Goal: Transaction & Acquisition: Purchase product/service

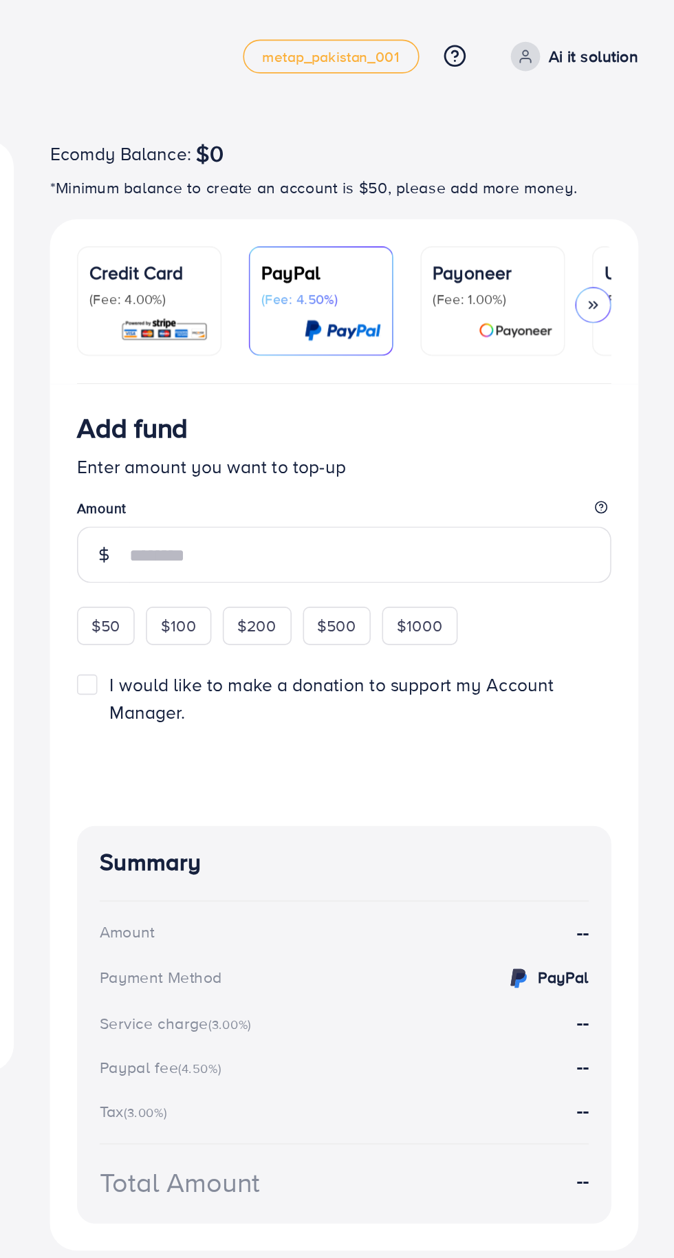
click at [628, 32] on p "Ai it solution" at bounding box center [625, 34] width 54 height 17
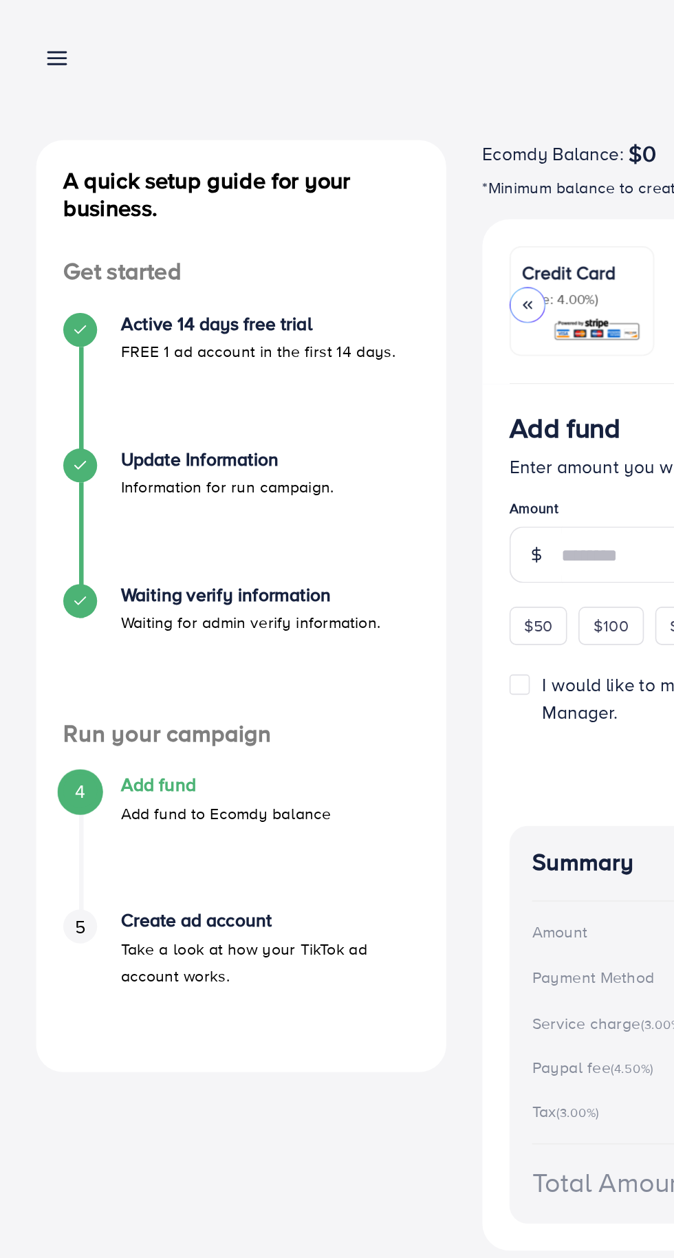
scroll to position [0, 181]
click at [39, 39] on line at bounding box center [35, 39] width 11 height 0
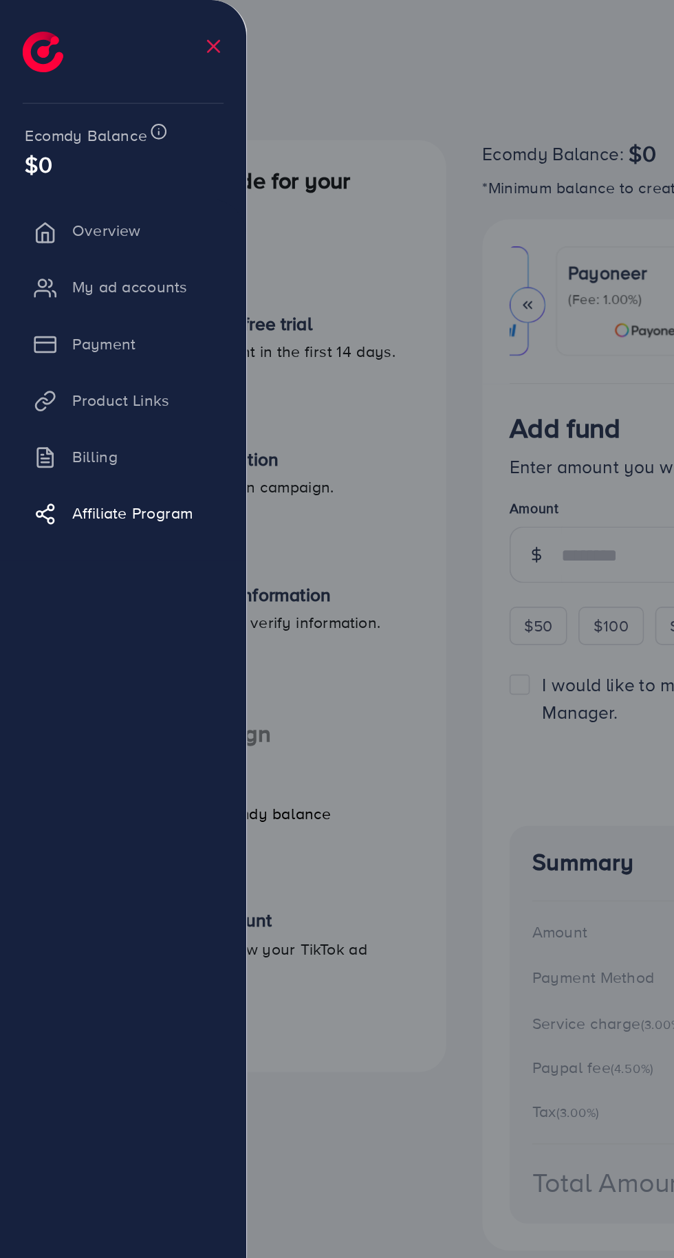
click at [92, 136] on li "Overview" at bounding box center [75, 141] width 150 height 28
click at [52, 138] on li "Overview" at bounding box center [75, 141] width 150 height 28
click at [70, 136] on li "Overview" at bounding box center [75, 141] width 150 height 28
click at [67, 137] on li "Overview" at bounding box center [75, 141] width 150 height 28
click at [66, 149] on li "Overview" at bounding box center [75, 141] width 150 height 28
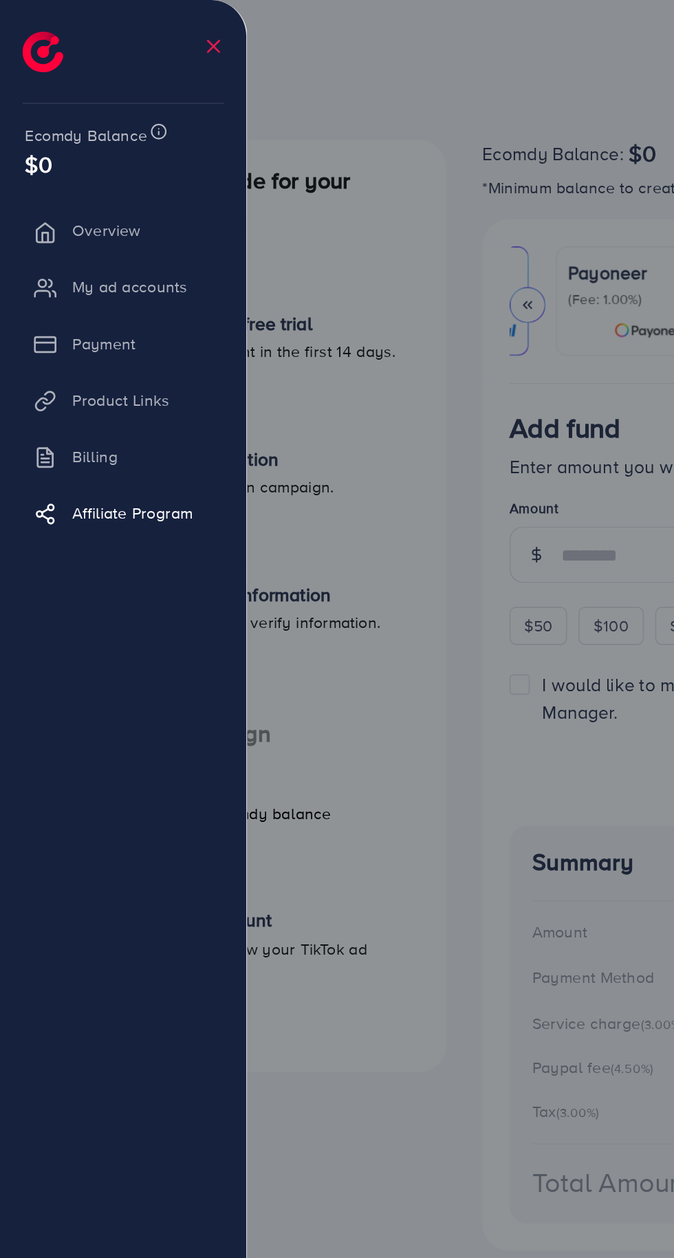
click at [50, 136] on li "Overview" at bounding box center [75, 141] width 150 height 28
click at [144, 26] on div at bounding box center [75, 24] width 151 height 49
click at [130, 28] on line at bounding box center [130, 28] width 7 height 7
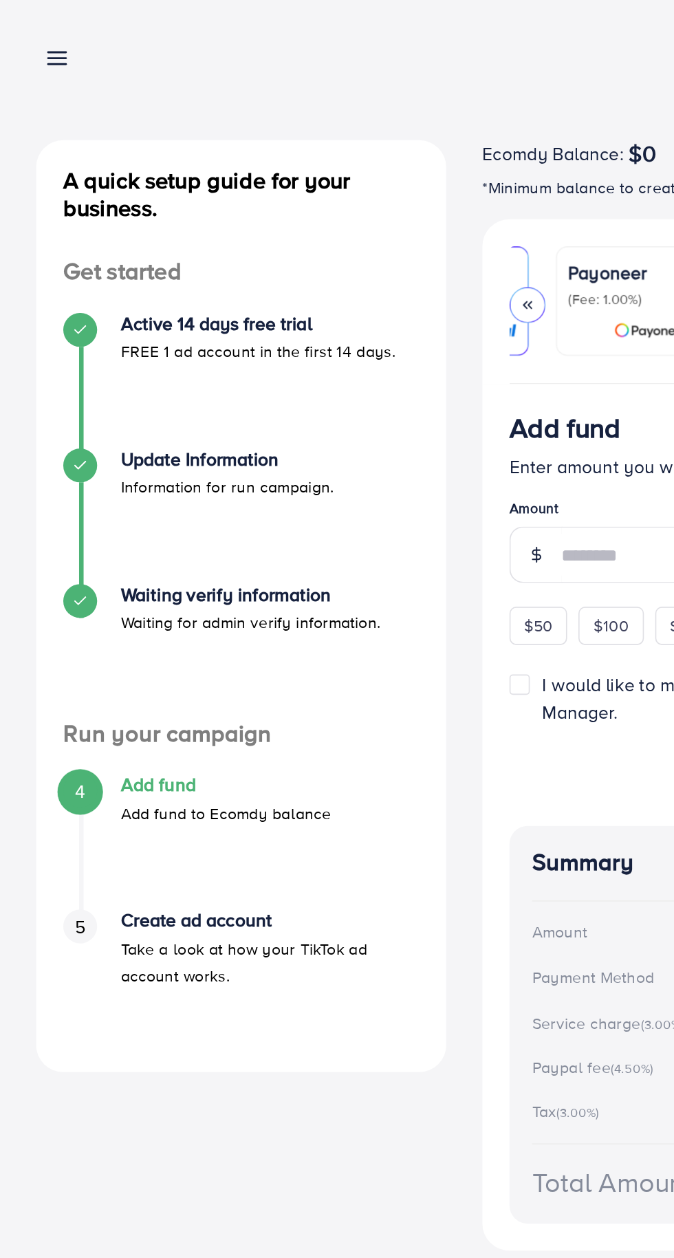
scroll to position [0, 0]
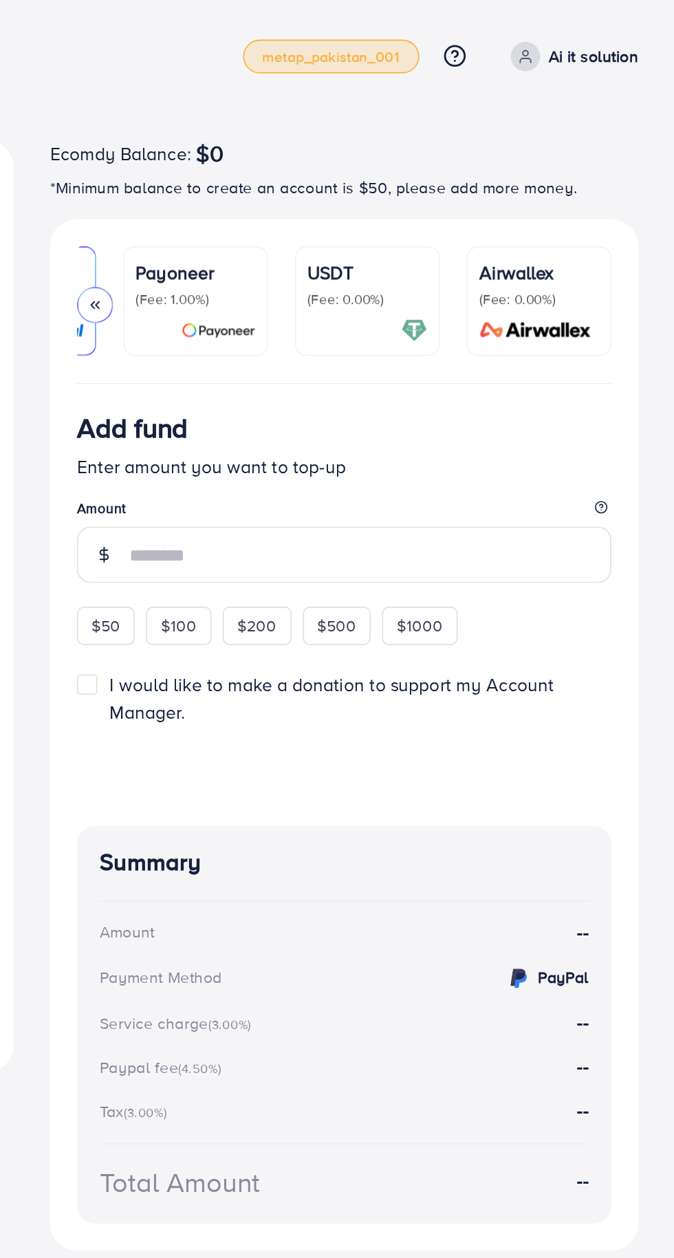
click at [451, 37] on span "metap_pakistan_001" at bounding box center [465, 34] width 84 height 9
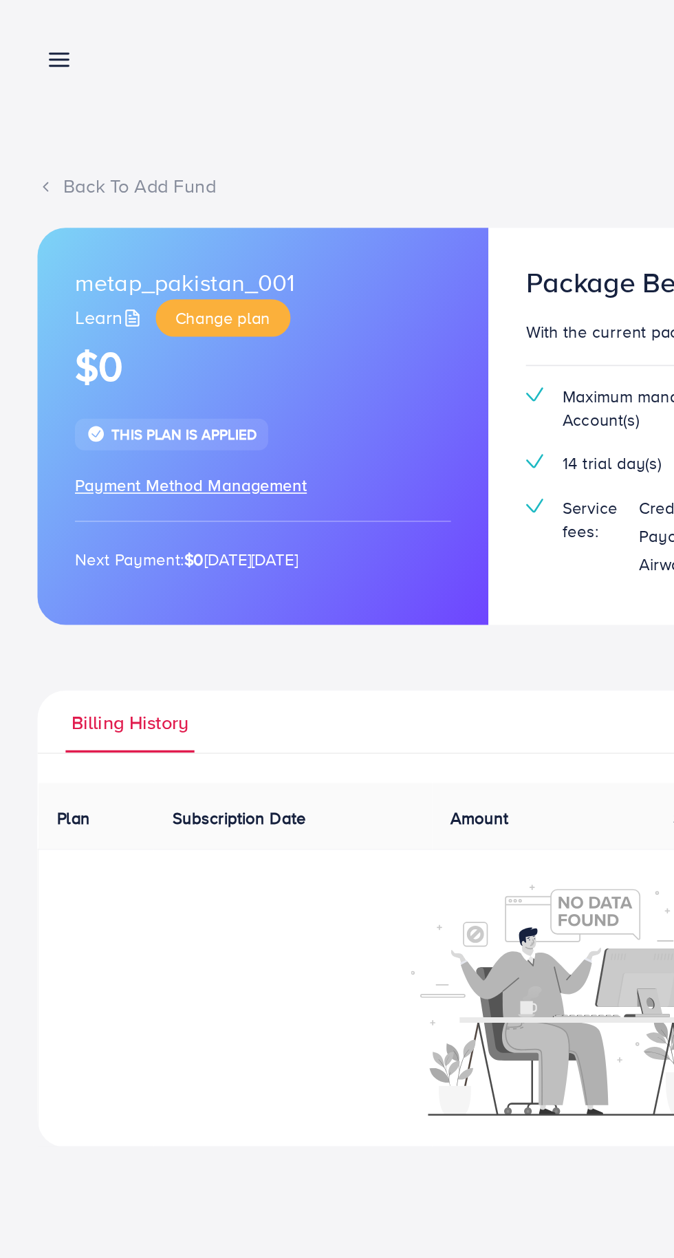
click at [34, 32] on line at bounding box center [35, 32] width 11 height 0
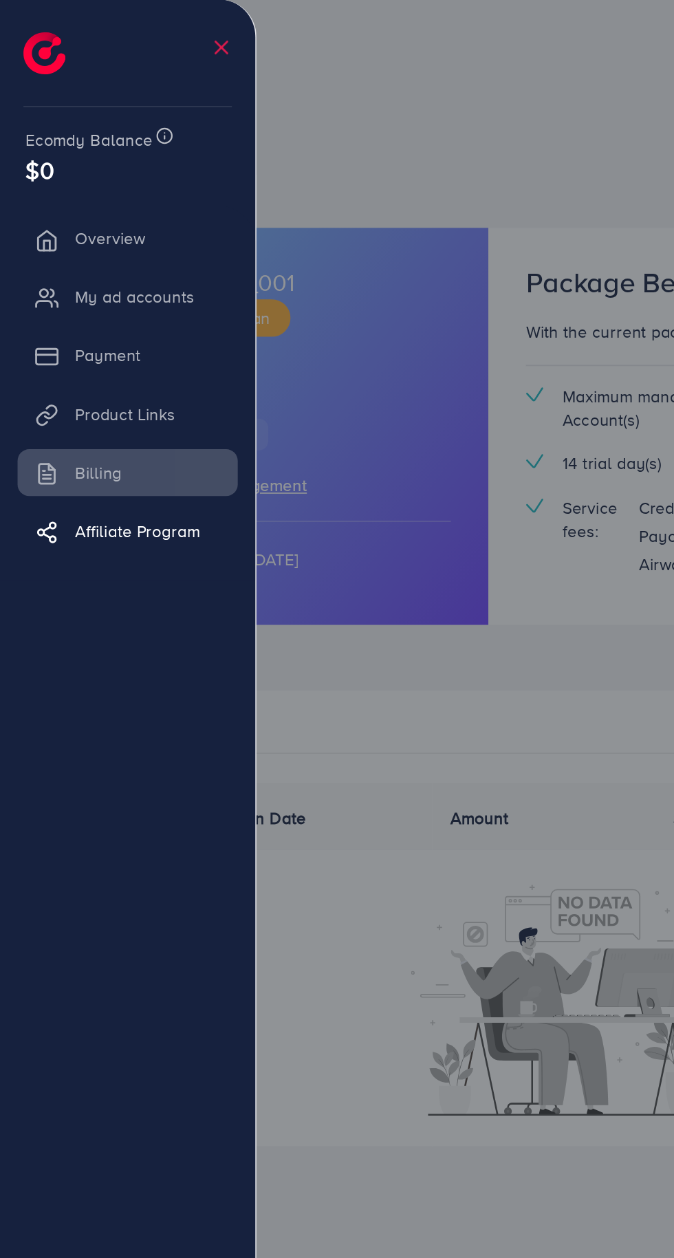
click at [231, 530] on div at bounding box center [337, 755] width 674 height 1510
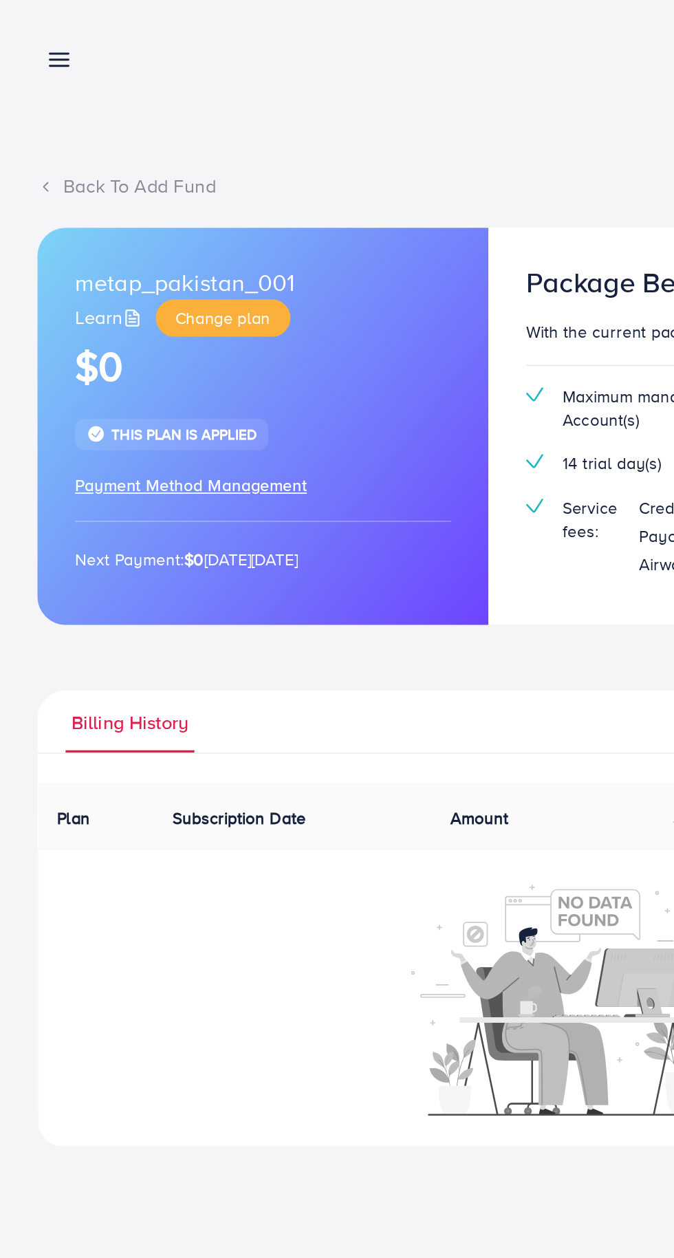
click at [246, 562] on img at bounding box center [336, 587] width 191 height 138
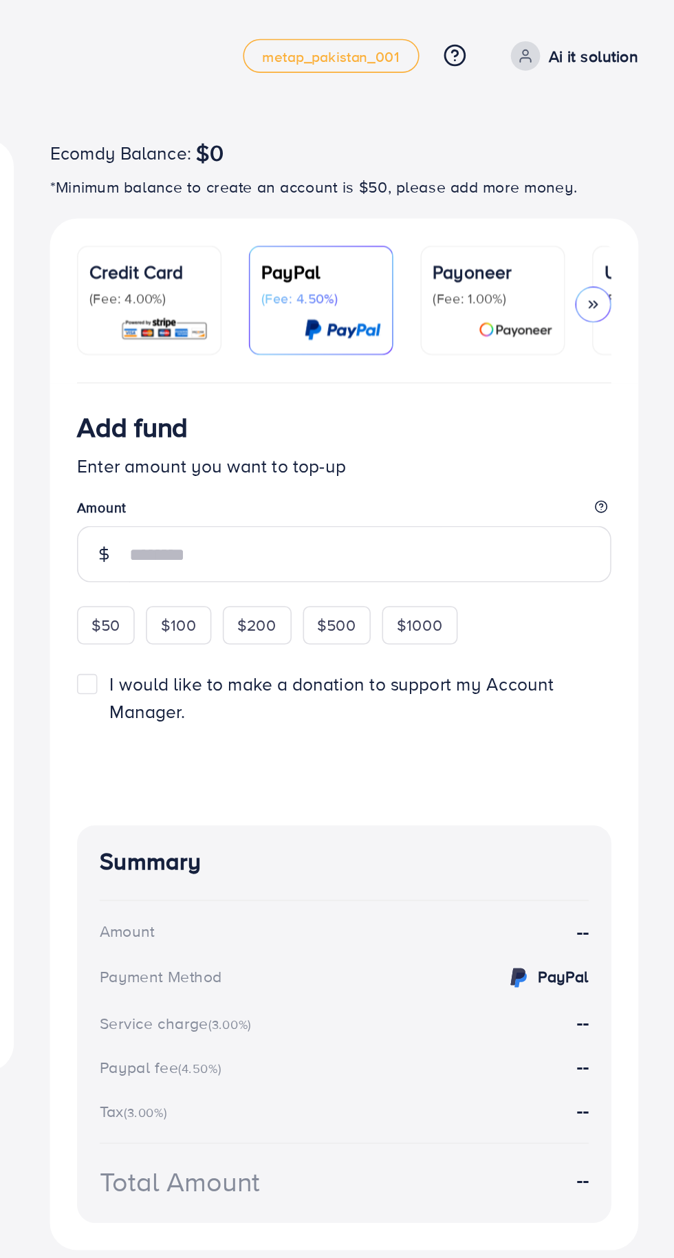
click at [642, 36] on p "Ai it solution" at bounding box center [625, 34] width 54 height 17
click at [614, 92] on link "Log out" at bounding box center [586, 82] width 131 height 31
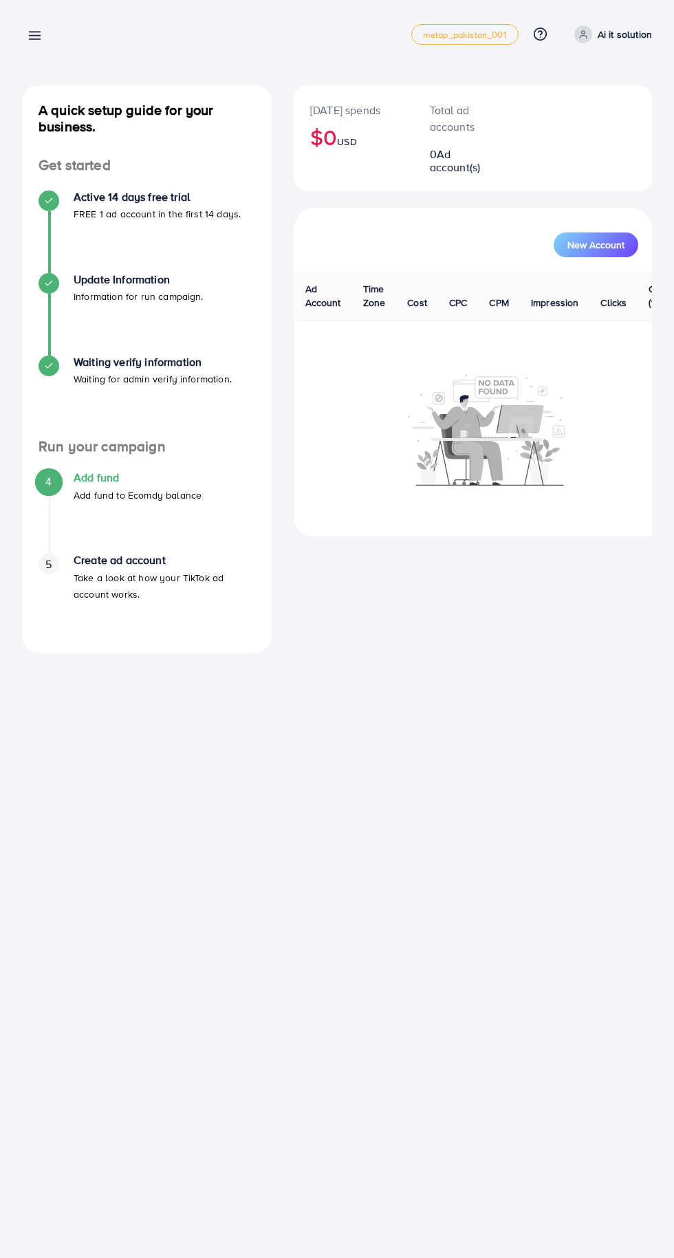
click at [630, 25] on link "Ai it solution" at bounding box center [610, 34] width 83 height 18
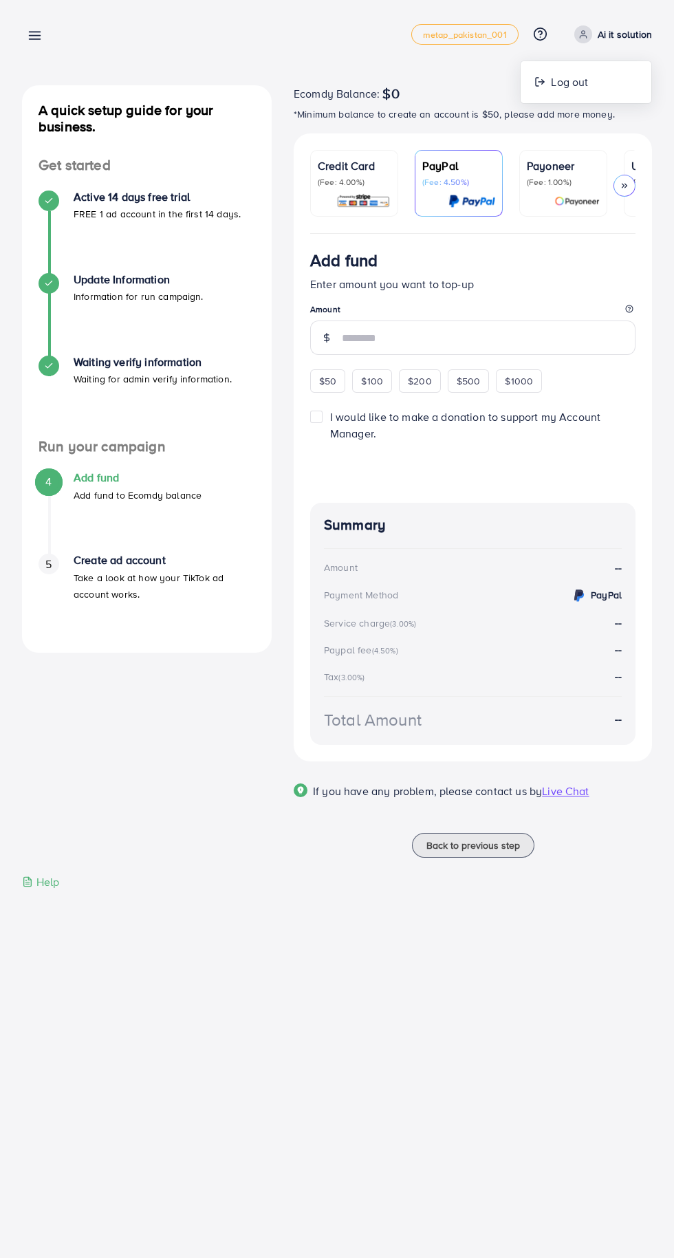
click at [258, 1042] on div "Add fund metap_pakistan_001 Help Center Contact Support Plans and Pricing Term …" at bounding box center [337, 629] width 674 height 1258
click at [261, 1133] on div "Add fund metap_pakistan_001 Help Center Contact Support Plans and Pricing Term …" at bounding box center [337, 629] width 674 height 1258
click at [625, 34] on p "Ai it solution" at bounding box center [625, 34] width 54 height 17
click at [574, 80] on span "Log out" at bounding box center [569, 82] width 37 height 17
click at [34, 39] on line at bounding box center [35, 39] width 11 height 0
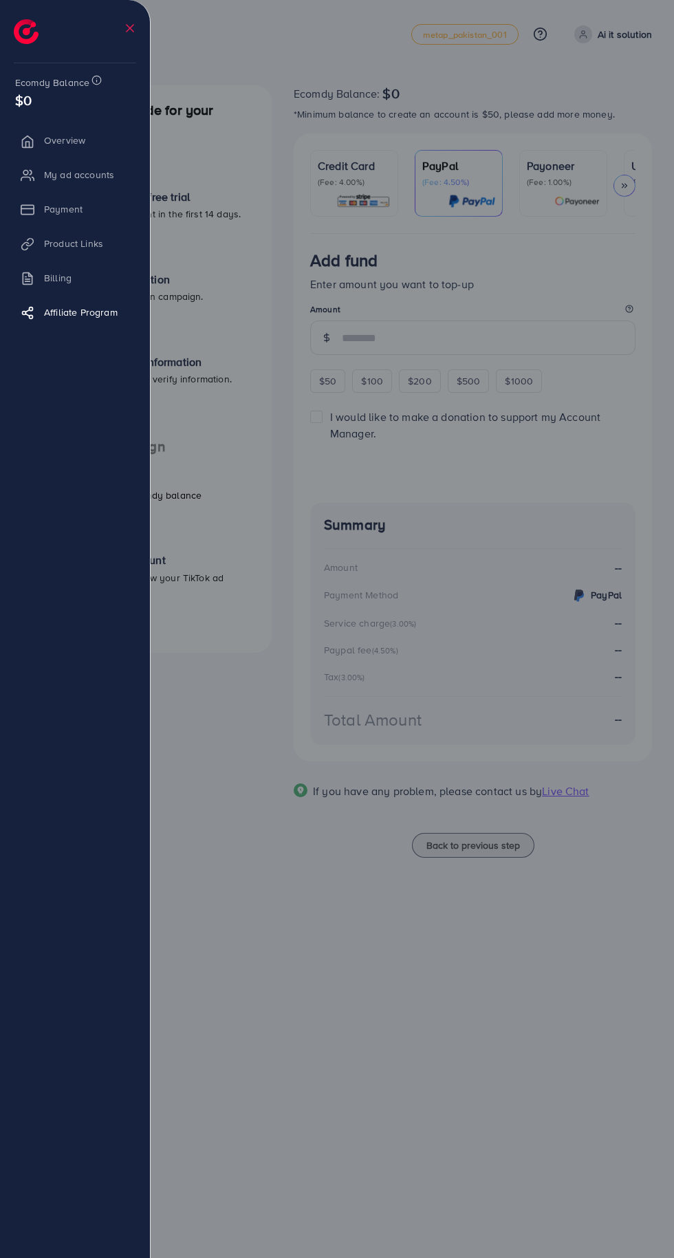
click at [92, 177] on li "My ad accounts" at bounding box center [75, 175] width 150 height 28
click at [58, 177] on li "My ad accounts" at bounding box center [75, 175] width 150 height 28
click at [72, 202] on li "Payment" at bounding box center [75, 209] width 150 height 28
click at [92, 235] on li "Product Links" at bounding box center [75, 244] width 150 height 28
